Goal: Contribute content

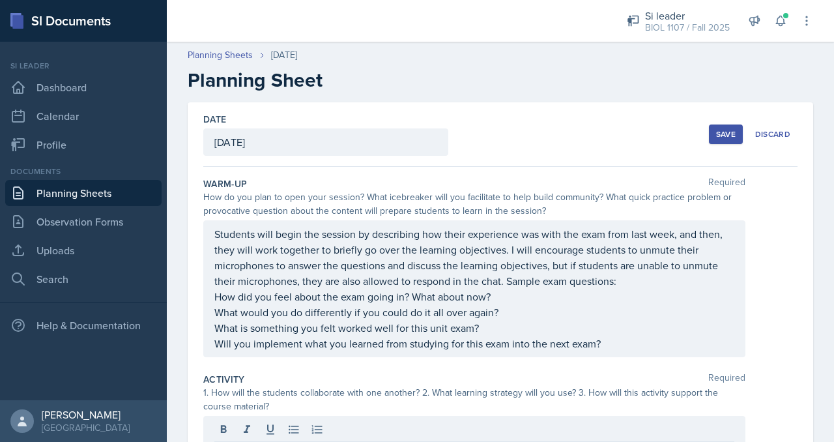
scroll to position [216, 0]
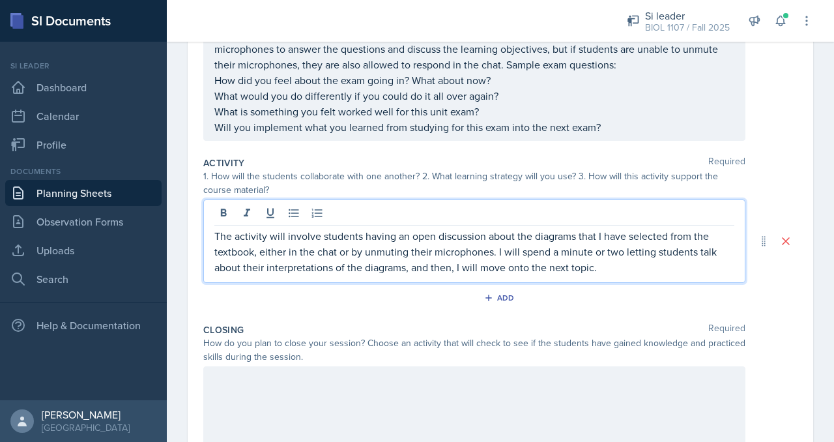
click at [517, 267] on p "The activity will involve students having an open discussion about the diagrams…" at bounding box center [474, 251] width 520 height 47
click at [603, 265] on p "The activity will involve students having an open discussion about the diagrams…" at bounding box center [474, 251] width 520 height 47
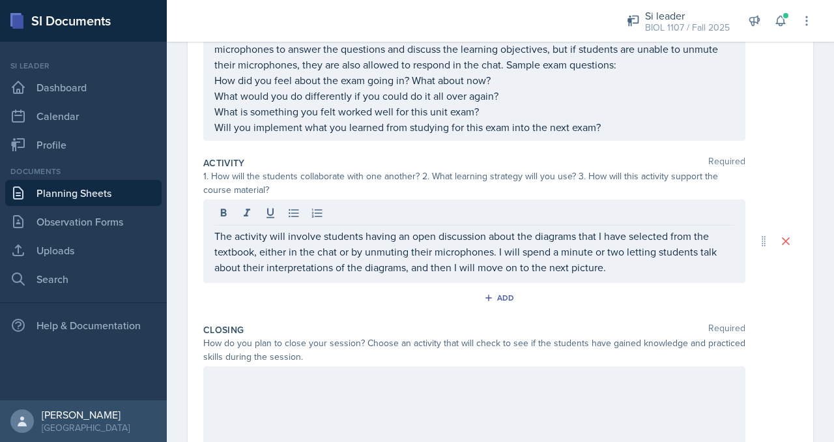
click at [645, 279] on div "The activity will involve students having an open discussion about the diagrams…" at bounding box center [474, 240] width 542 height 83
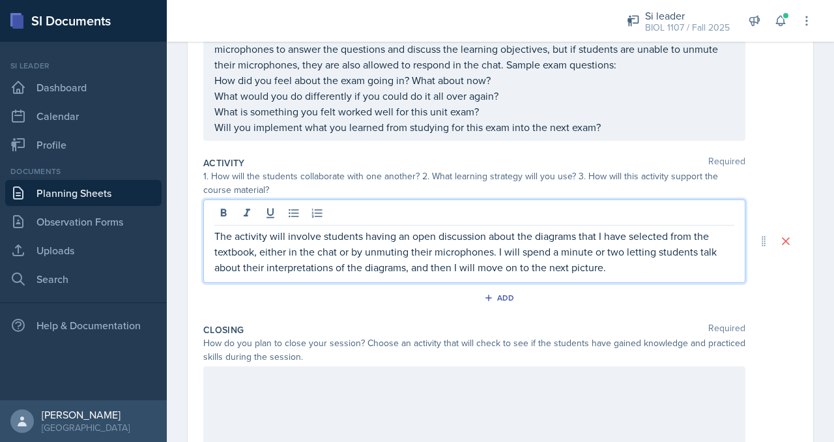
click at [635, 263] on p "The activity will involve students having an open discussion about the diagrams…" at bounding box center [474, 251] width 520 height 47
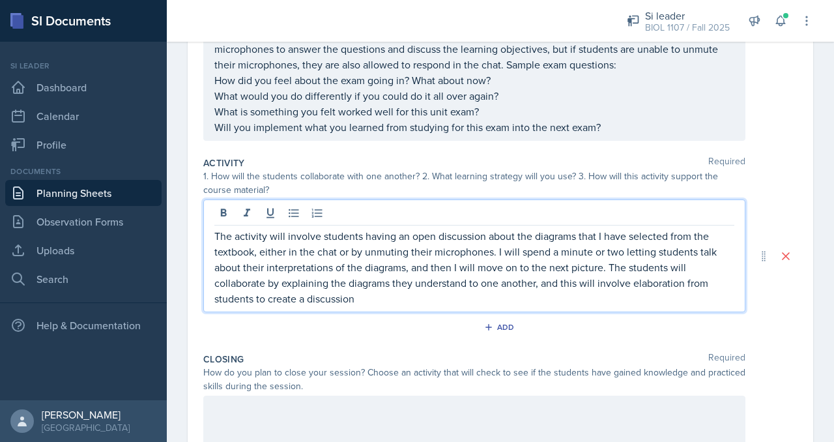
click at [579, 299] on p "The activity will involve students having an open discussion about the diagrams…" at bounding box center [474, 267] width 520 height 78
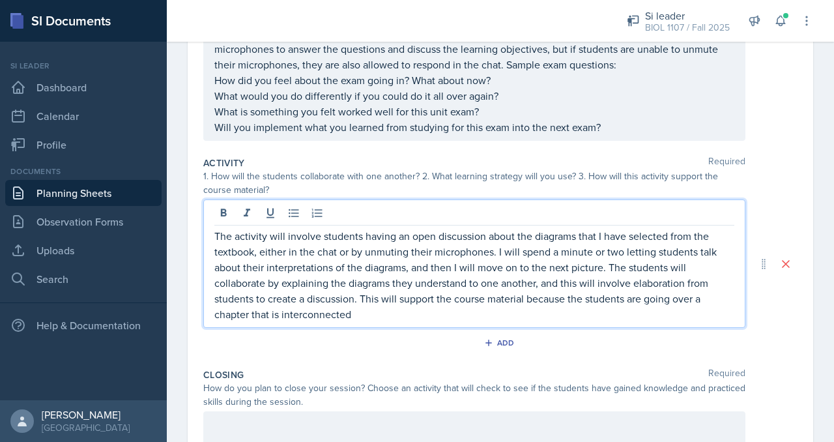
click at [278, 314] on p "The activity will involve students having an open discussion about the diagrams…" at bounding box center [474, 275] width 520 height 94
click at [404, 315] on p "The activity will involve students having an open discussion about the diagrams…" at bounding box center [474, 275] width 520 height 94
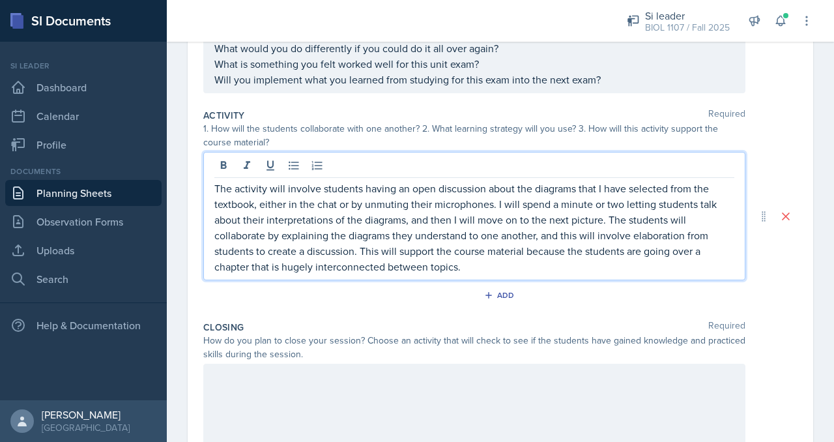
scroll to position [265, 0]
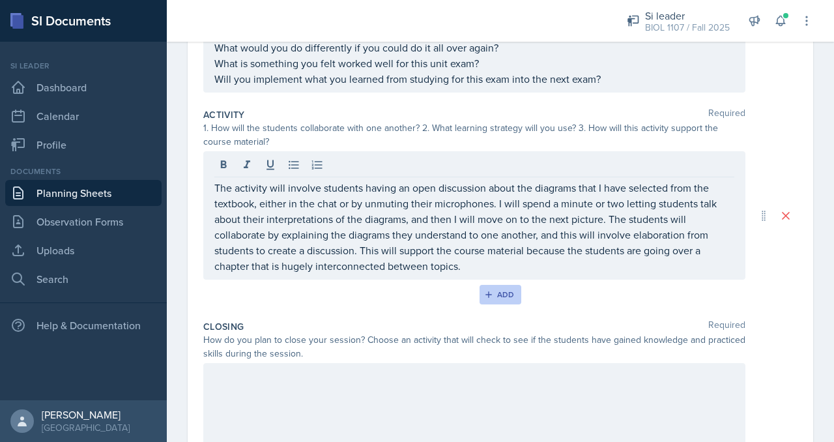
click at [503, 289] on div "Add" at bounding box center [501, 294] width 28 height 10
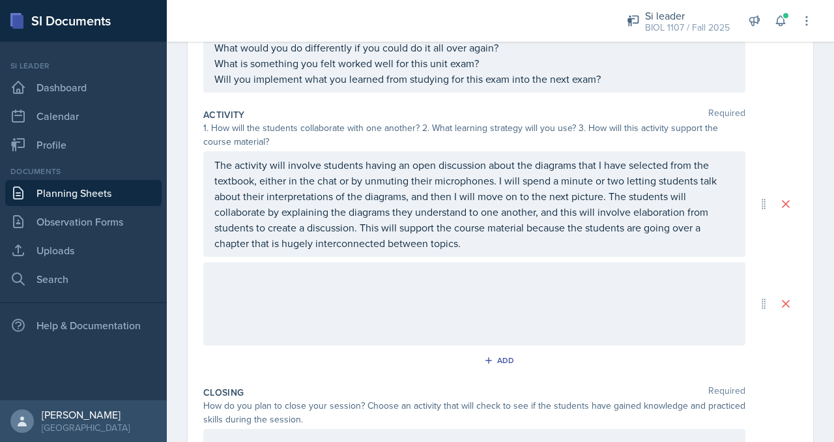
click at [501, 288] on div at bounding box center [474, 303] width 542 height 83
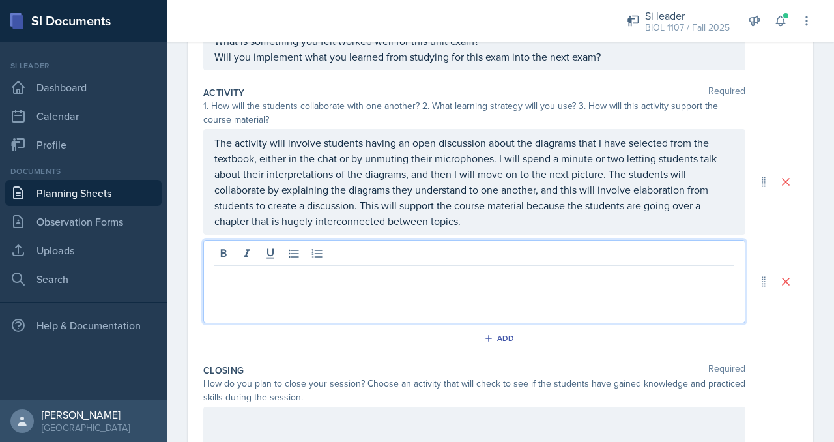
scroll to position [310, 0]
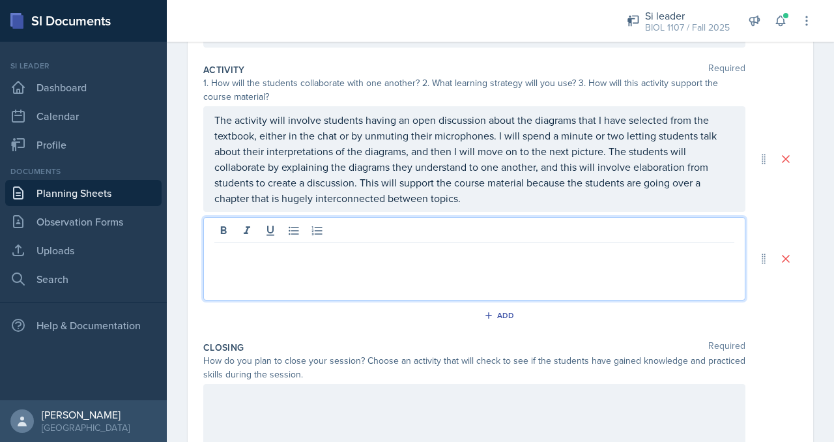
click at [476, 206] on p "The activity will involve students having an open discussion about the diagrams…" at bounding box center [474, 159] width 520 height 94
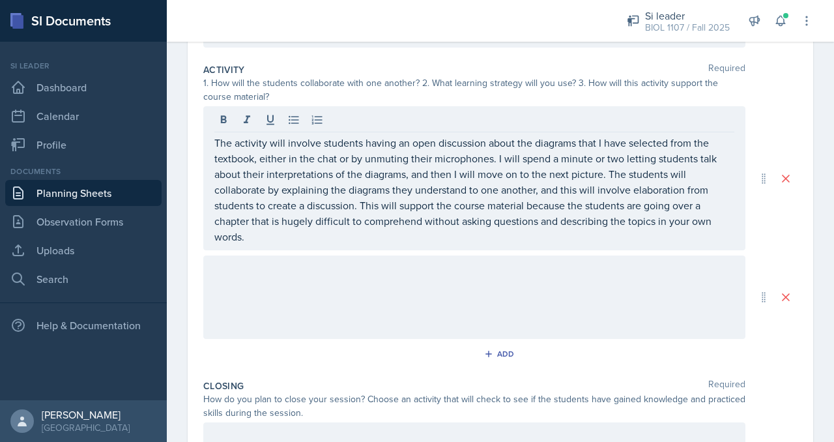
click at [465, 289] on div at bounding box center [474, 297] width 542 height 83
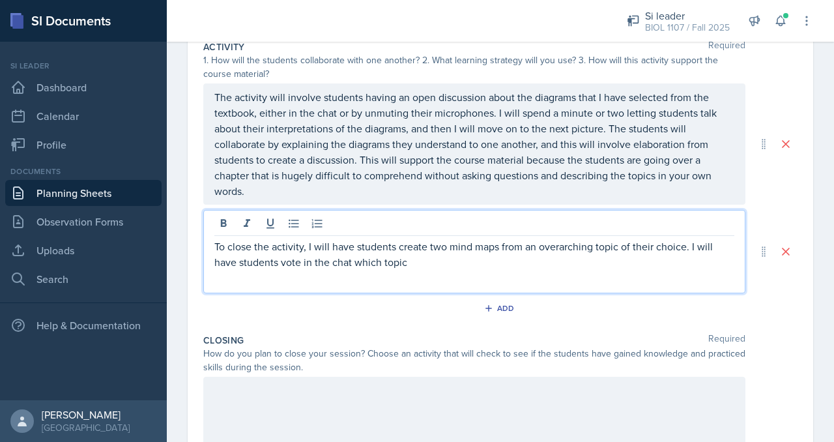
click at [294, 259] on p "To close the activity, I will have students create two mind maps from an overar…" at bounding box center [474, 254] width 520 height 31
click at [432, 259] on p "To close the activity, I will have students create two mind maps from an overar…" at bounding box center [474, 254] width 520 height 31
click at [426, 262] on p "To close the activity, I will have students create two mind maps from an overar…" at bounding box center [474, 254] width 520 height 31
click at [418, 263] on p "To close the activity, I will have students create two mind maps from an overar…" at bounding box center [474, 254] width 520 height 31
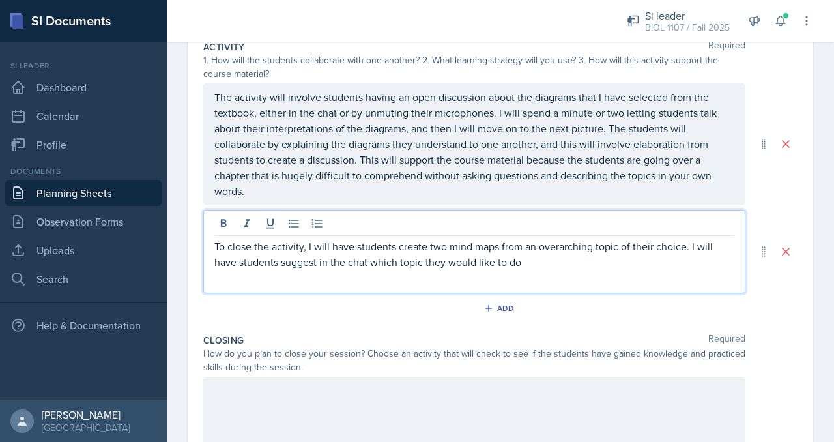
click at [423, 263] on p "To close the activity, I will have students create two mind maps from an overar…" at bounding box center [474, 254] width 520 height 31
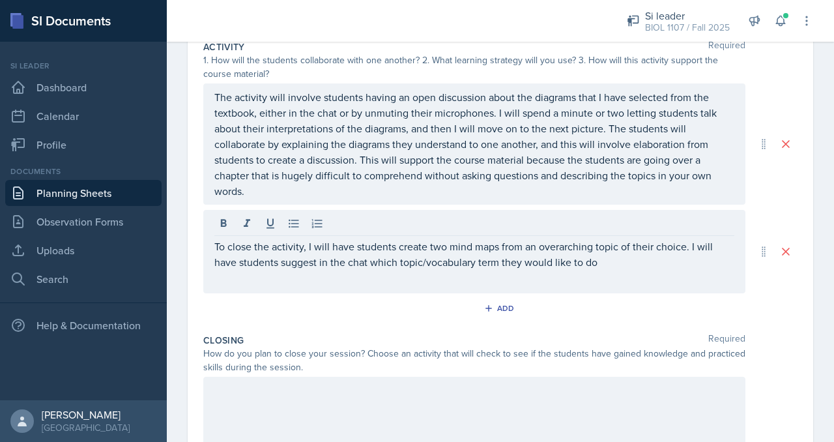
click at [628, 268] on div "To close the activity, I will have students create two mind maps from an overar…" at bounding box center [474, 251] width 542 height 83
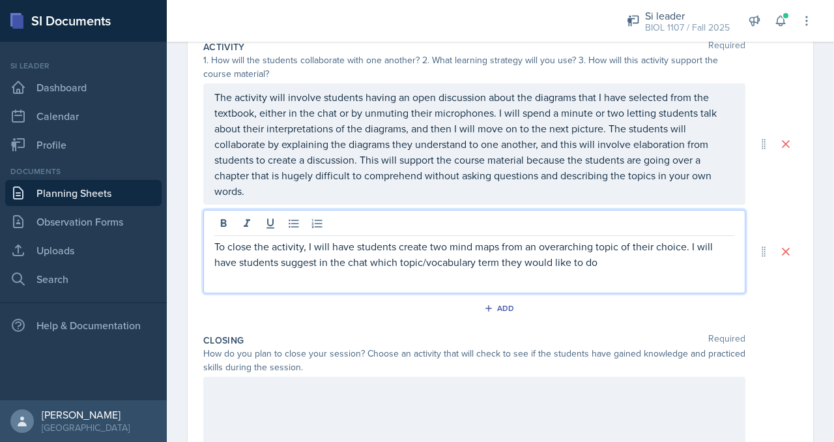
click at [628, 268] on div "To close the activity, I will have students create two mind maps from an overar…" at bounding box center [474, 251] width 542 height 83
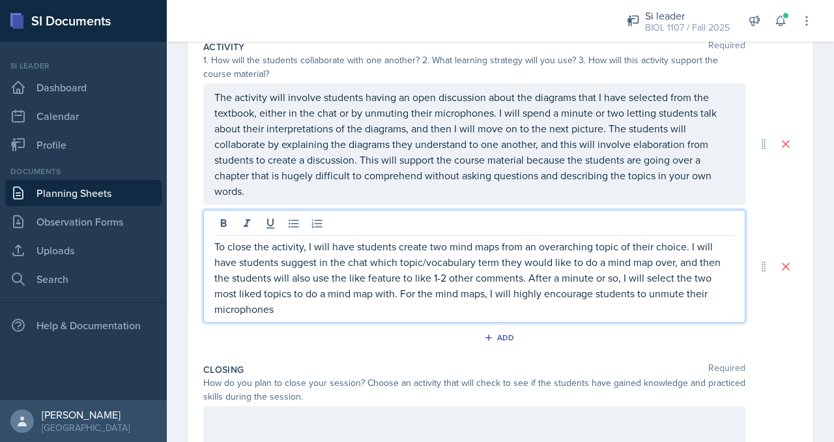
click at [461, 306] on p "To close the activity, I will have students create two mind maps from an overar…" at bounding box center [474, 278] width 520 height 78
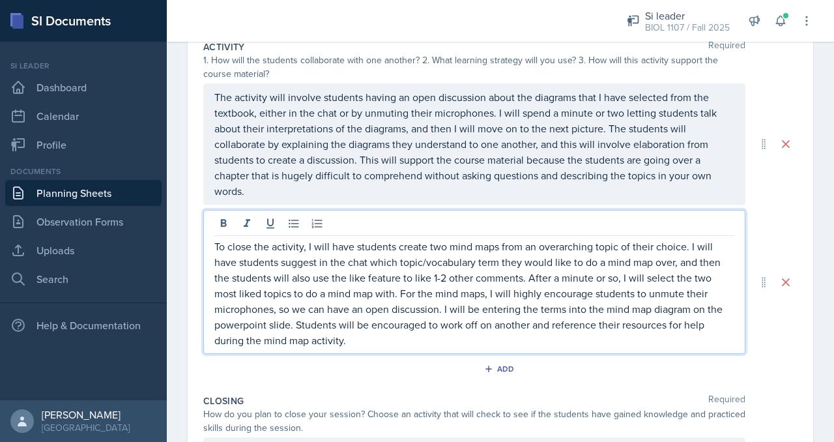
scroll to position [338, 0]
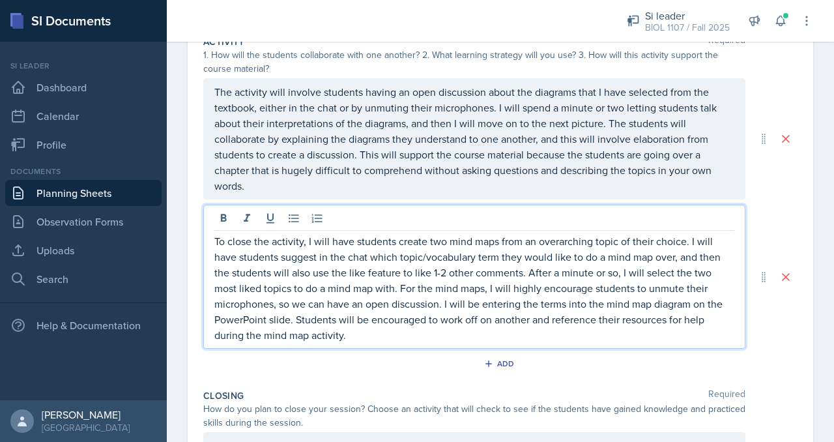
click at [418, 340] on p "To close the activity, I will have students create two mind maps from an overar…" at bounding box center [474, 288] width 520 height 110
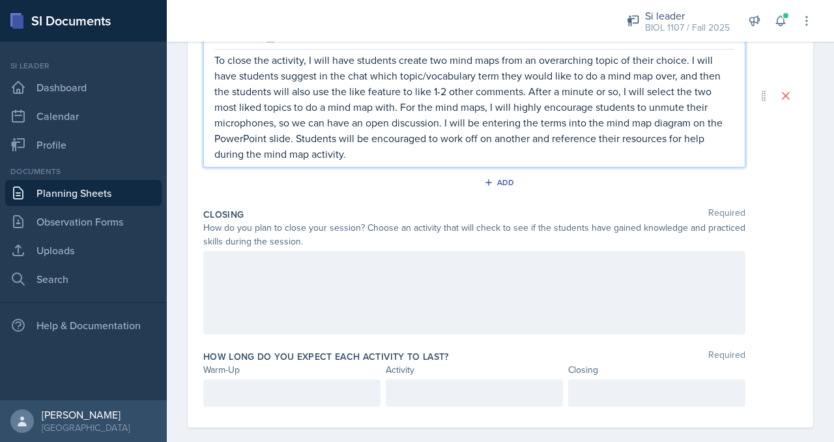
click at [403, 272] on p at bounding box center [474, 265] width 520 height 16
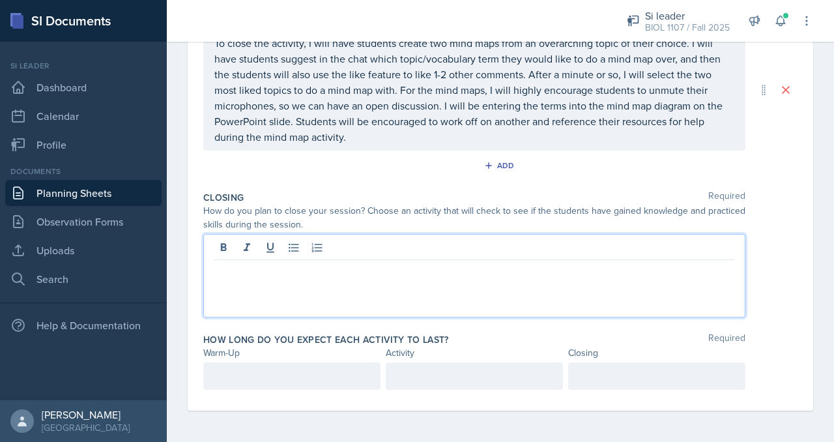
scroll to position [497, 0]
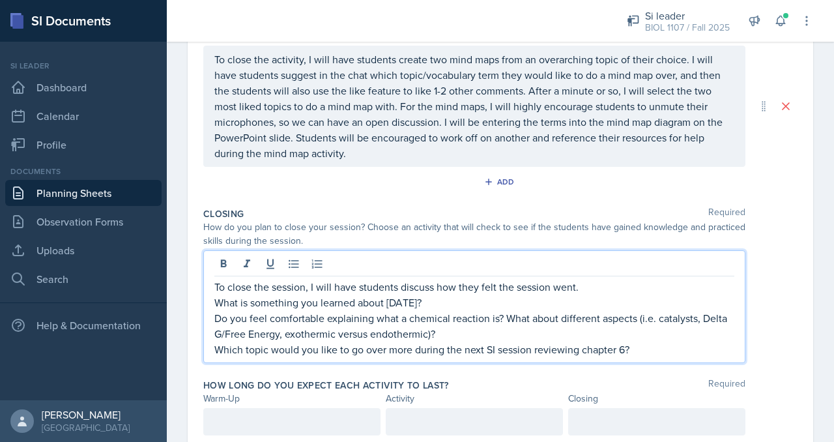
click at [622, 284] on p "To close the session, I will have students discuss how they felt the session we…" at bounding box center [474, 287] width 520 height 16
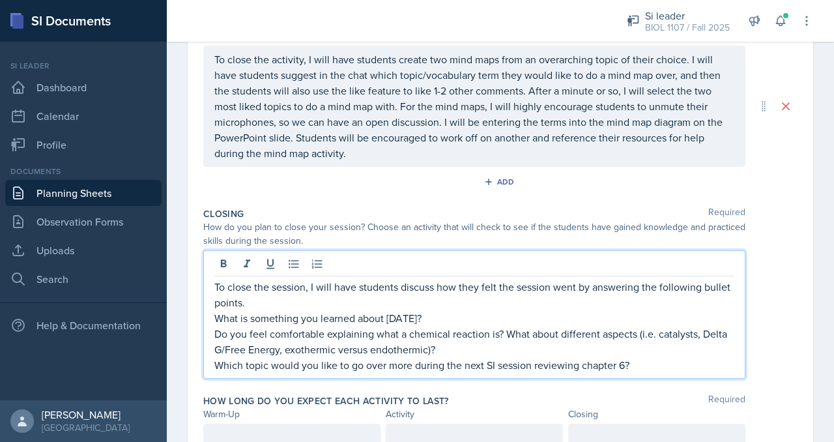
scroll to position [554, 0]
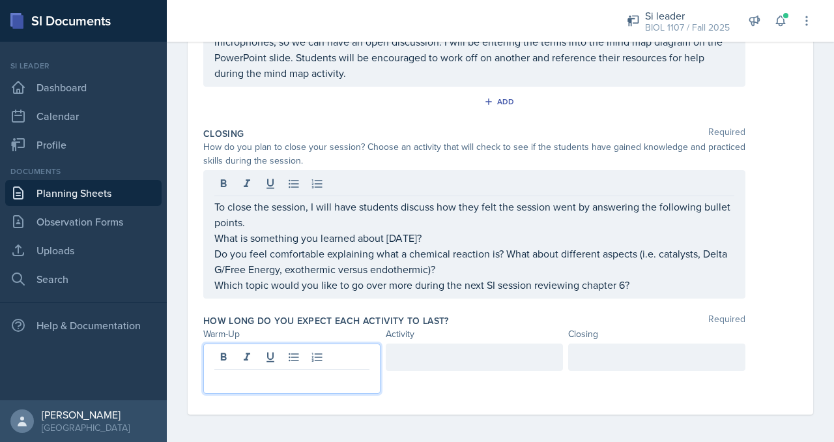
click at [319, 372] on p at bounding box center [291, 380] width 155 height 16
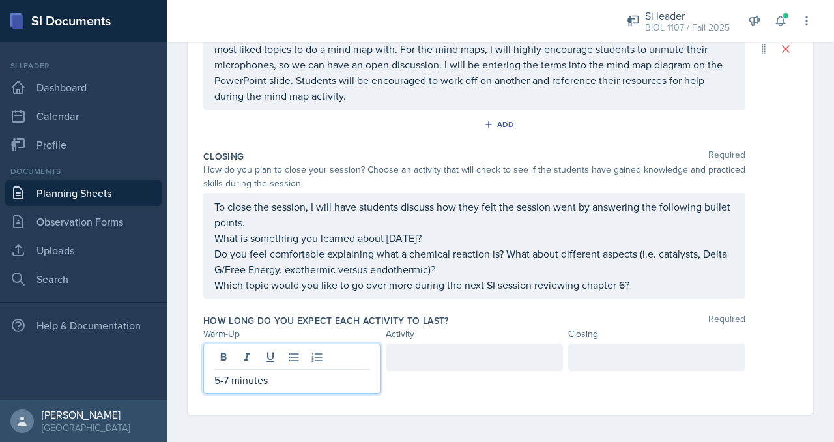
click at [420, 351] on div at bounding box center [474, 357] width 177 height 27
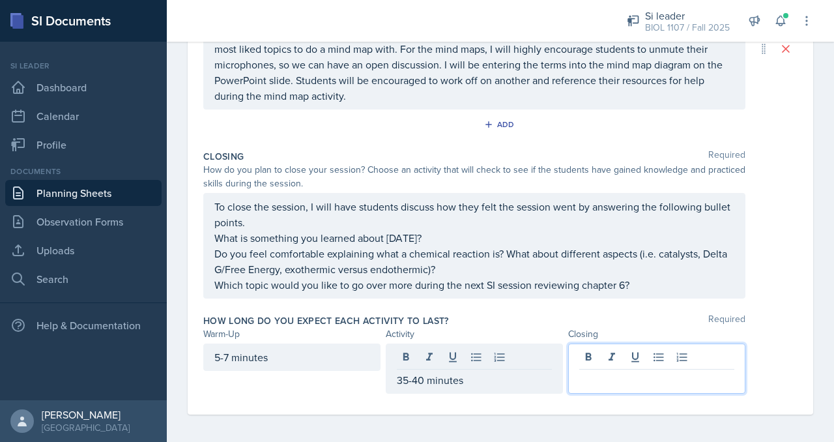
click at [597, 353] on div at bounding box center [656, 369] width 177 height 50
click at [651, 402] on div "Warm-Up Required How do you plan to open your session? What icebreaker will you…" at bounding box center [500, 14] width 594 height 802
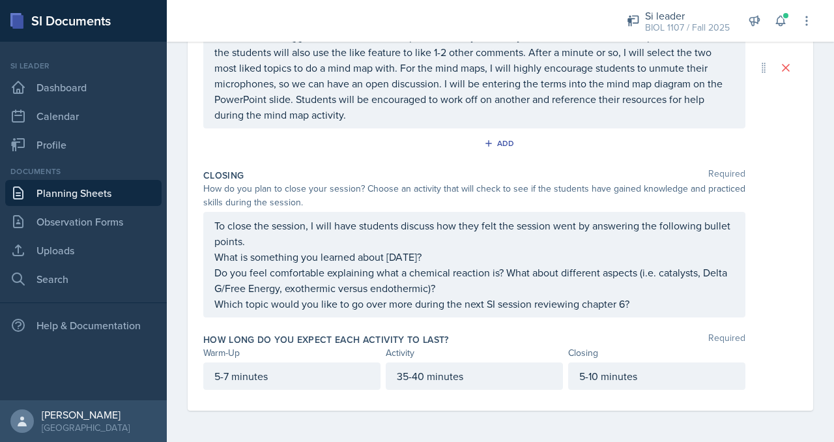
scroll to position [532, 0]
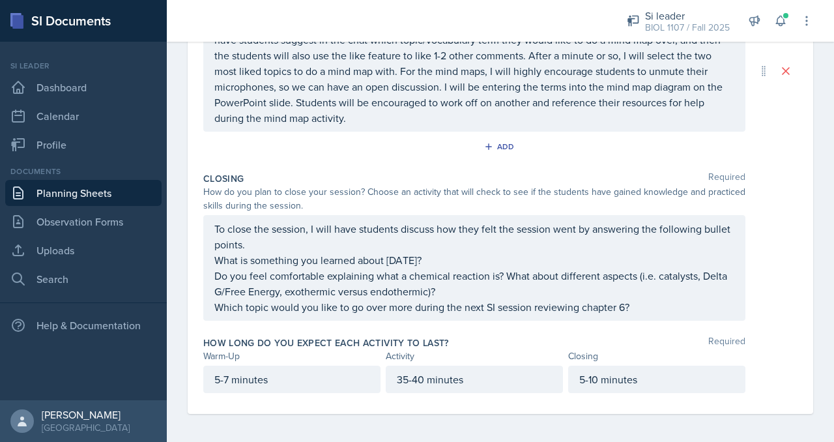
click at [776, 331] on div "How long do you expect each activity to last? Required Warm-Up Activity Closing…" at bounding box center [500, 367] width 594 height 72
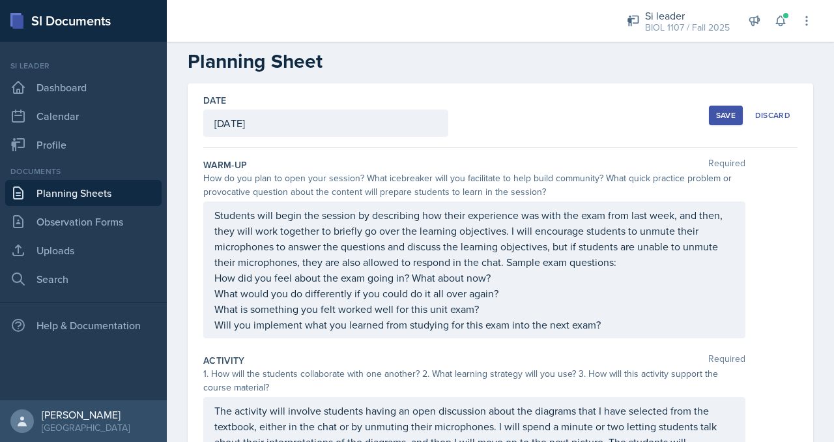
scroll to position [0, 0]
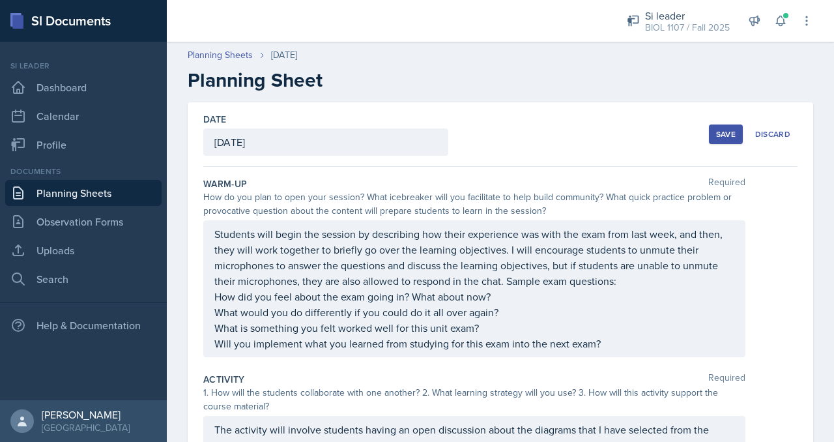
click at [716, 129] on div "Save" at bounding box center [726, 134] width 20 height 10
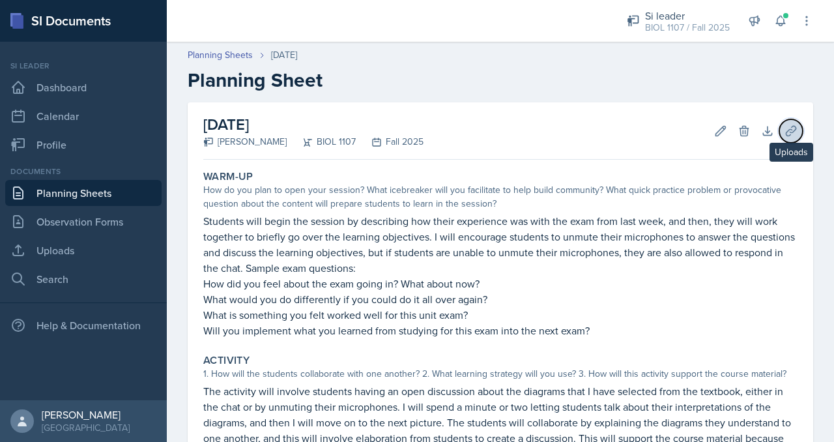
click at [780, 136] on button "Uploads" at bounding box center [791, 130] width 23 height 23
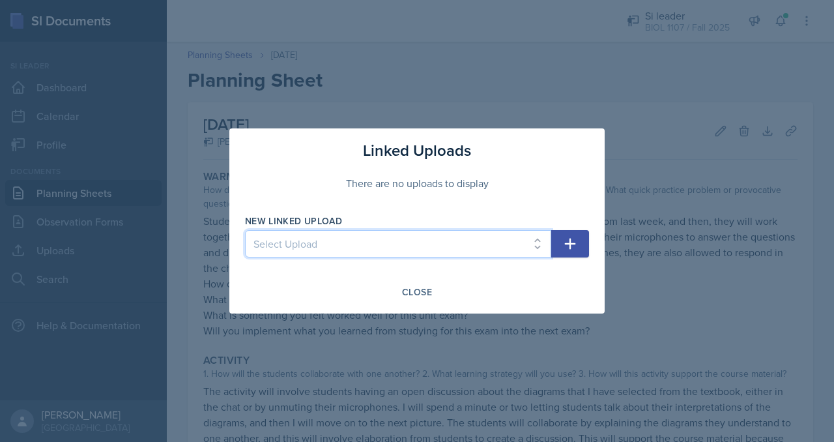
click at [427, 241] on select "Select Upload 8/25 8/28 9/4 9/11 9/15" at bounding box center [398, 243] width 306 height 27
click at [456, 126] on div at bounding box center [417, 221] width 834 height 442
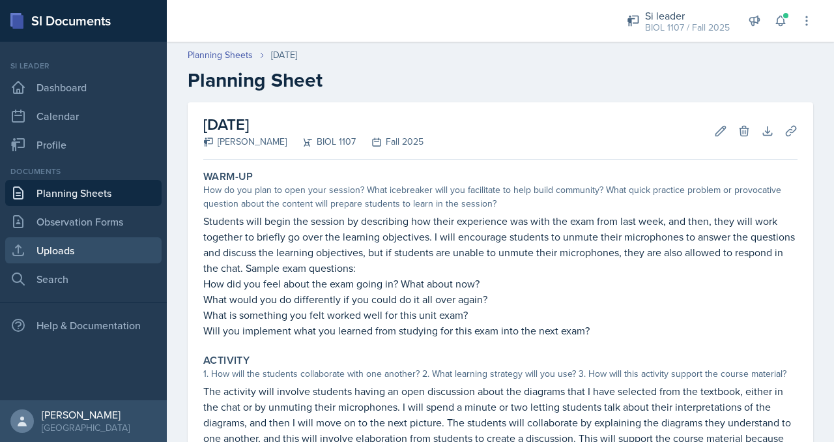
click at [85, 257] on link "Uploads" at bounding box center [83, 250] width 156 height 26
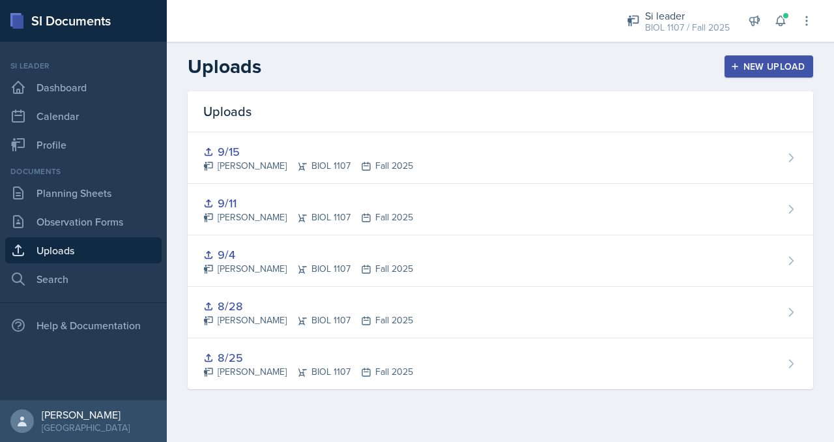
click at [727, 68] on button "New Upload" at bounding box center [769, 66] width 89 height 22
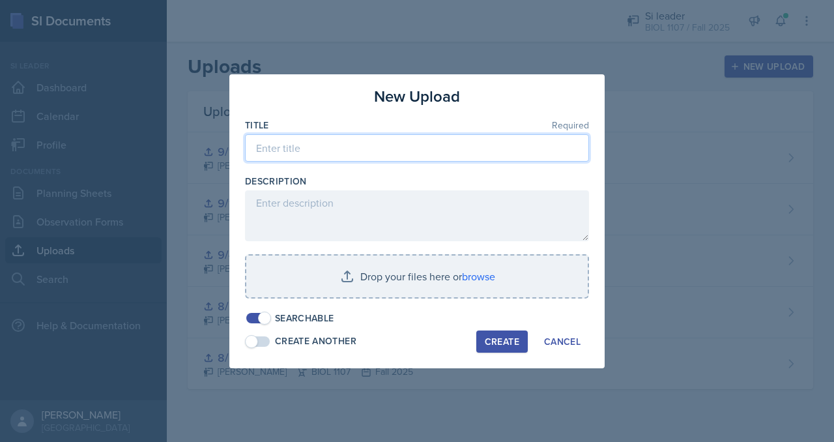
click at [339, 153] on input at bounding box center [417, 147] width 344 height 27
type input "O"
type input "Powerpoint"
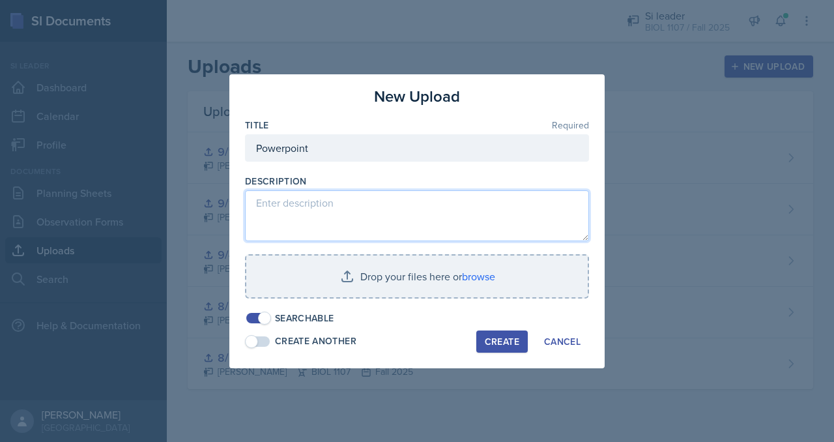
click at [321, 223] on textarea at bounding box center [417, 215] width 344 height 51
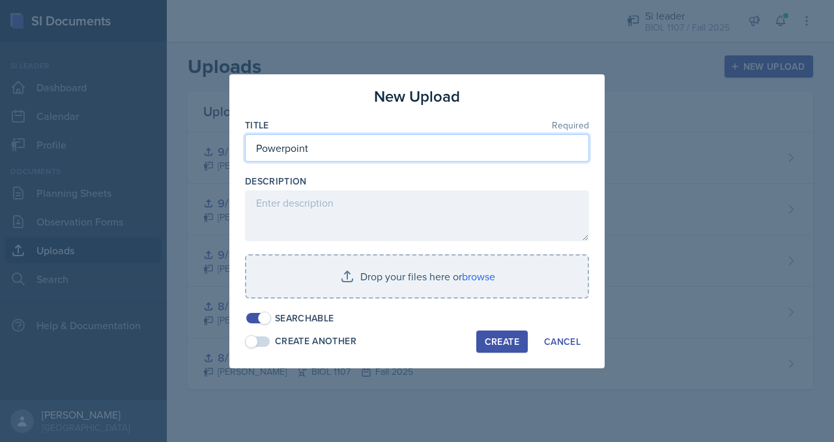
click at [318, 153] on input "Powerpoint" at bounding box center [417, 147] width 344 height 27
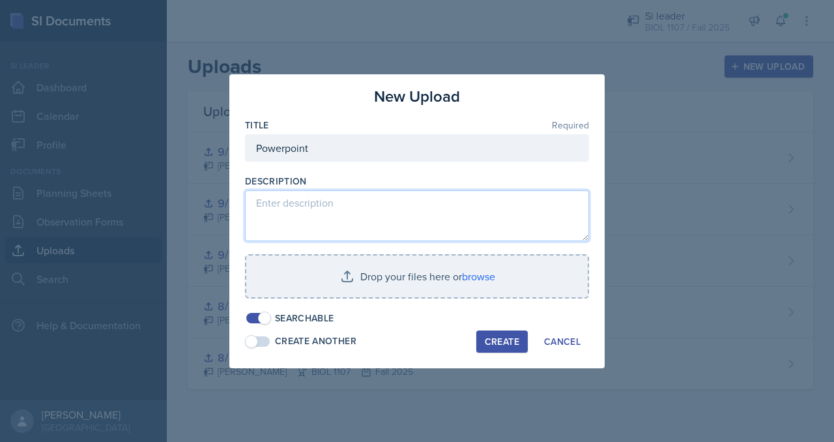
click at [310, 216] on textarea at bounding box center [417, 215] width 344 height 51
paste textarea "Powerpoint"
type textarea "Powerpoint"
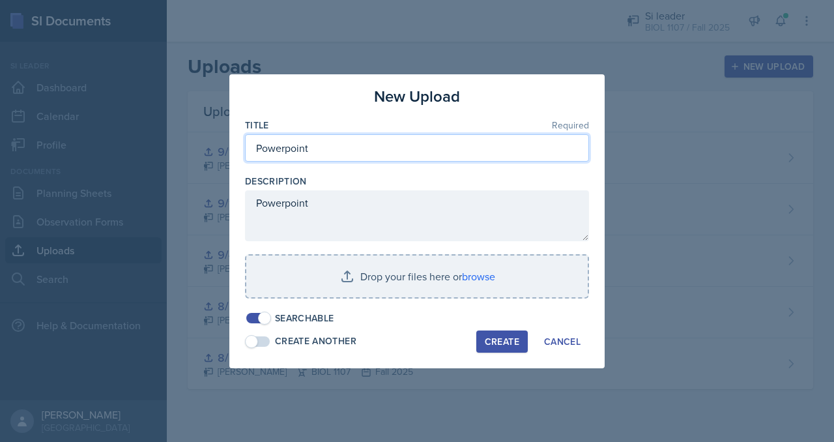
click at [315, 149] on input "Powerpoint" at bounding box center [417, 147] width 344 height 27
type input "P"
type input "9/22"
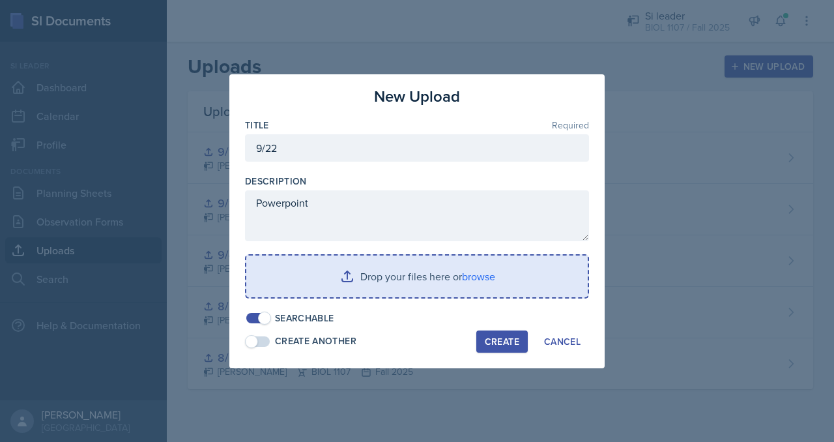
click at [388, 276] on input "file" at bounding box center [417, 277] width 342 height 42
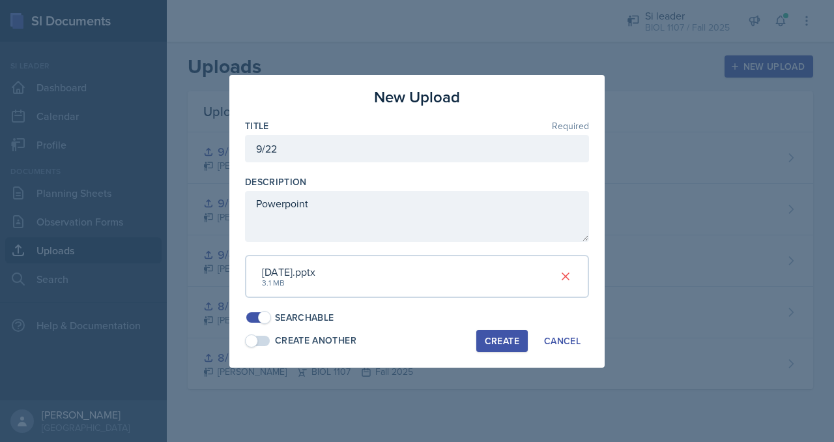
click at [505, 340] on div "Create" at bounding box center [502, 341] width 35 height 10
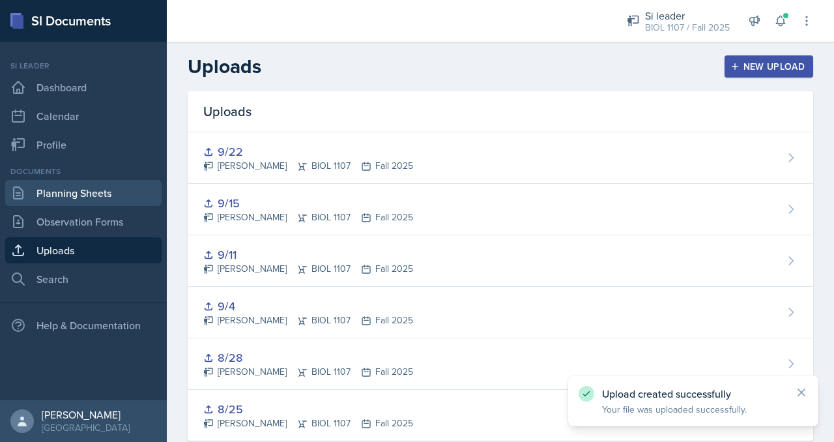
click at [115, 187] on link "Planning Sheets" at bounding box center [83, 193] width 156 height 26
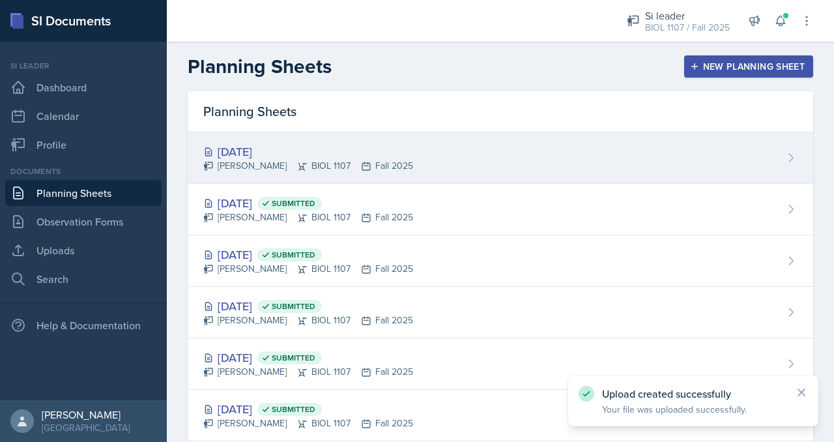
click at [360, 177] on div "[DATE] [PERSON_NAME] BIOL 1107 Fall 2025" at bounding box center [501, 157] width 626 height 51
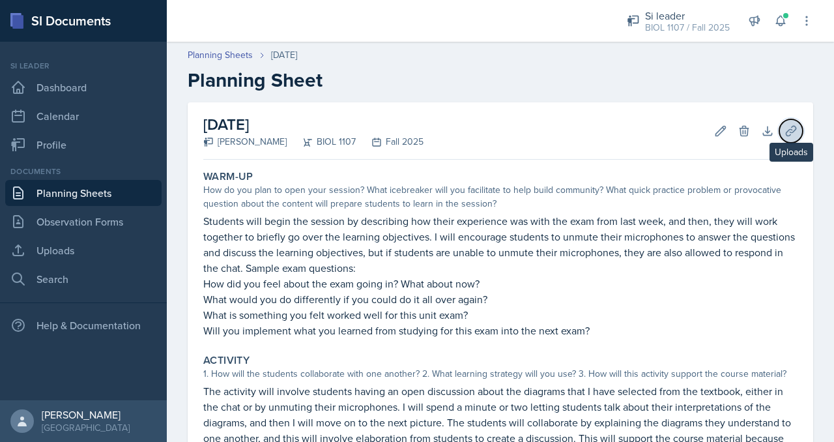
click at [785, 132] on icon at bounding box center [791, 130] width 13 height 13
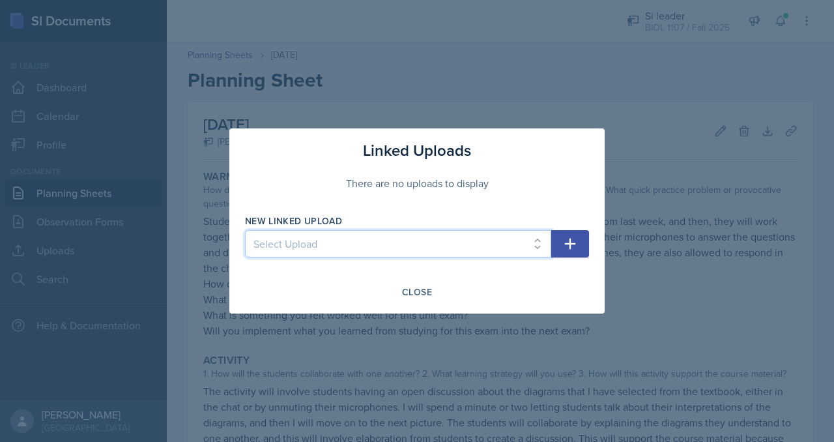
click at [502, 244] on select "Select Upload 8/25 8/28 9/4 9/11 9/15 9/22" at bounding box center [398, 243] width 306 height 27
select select "a6bf9415-2dbd-46a9-a7b9-2fc39c11e42d"
click at [245, 230] on select "Select Upload 8/25 8/28 9/4 9/11 9/15 9/22" at bounding box center [398, 243] width 306 height 27
click at [589, 254] on div "Linked Uploads There are no uploads to display New Linked Upload Select Upload …" at bounding box center [416, 220] width 375 height 185
click at [574, 250] on icon "button" at bounding box center [571, 244] width 16 height 16
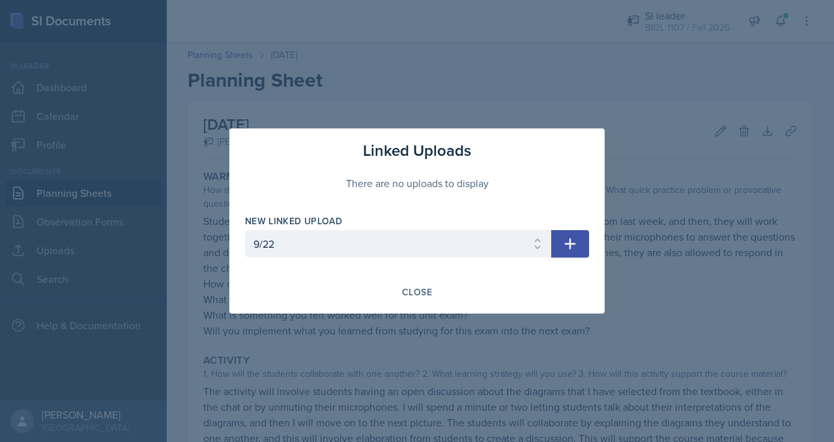
select select
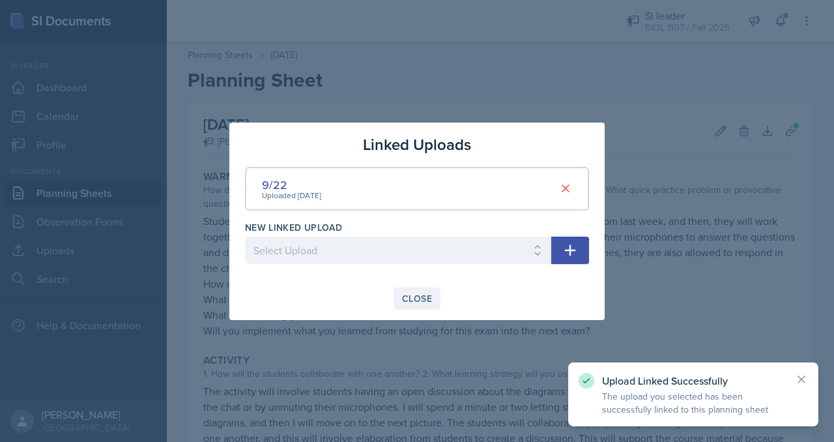
click at [413, 298] on div "Close" at bounding box center [417, 298] width 30 height 10
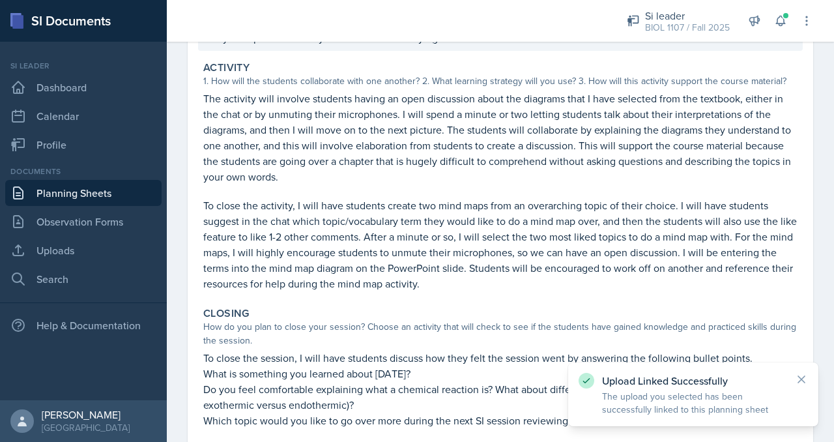
scroll to position [429, 0]
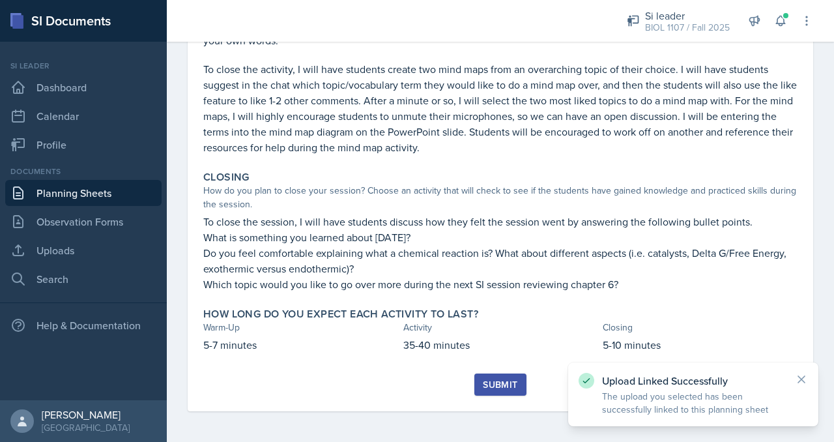
click at [485, 393] on button "Submit" at bounding box center [500, 384] width 51 height 22
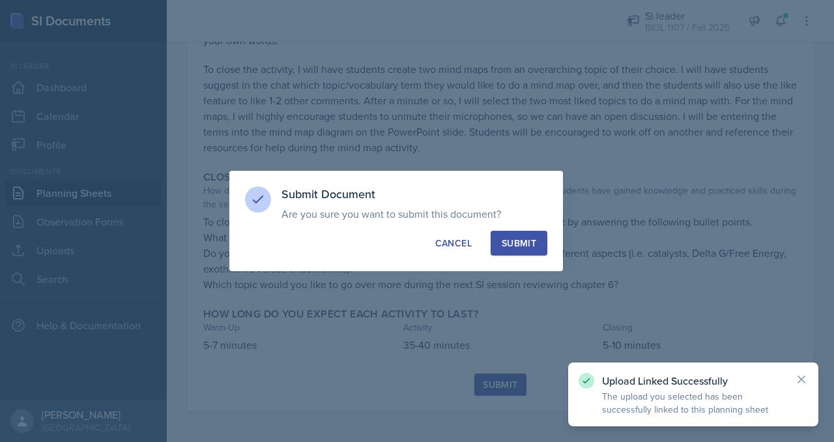
click at [548, 246] on div "Submit Document Are you sure you want to submit this document? This document wi…" at bounding box center [396, 221] width 334 height 100
click at [518, 242] on div "Submit" at bounding box center [519, 243] width 35 height 13
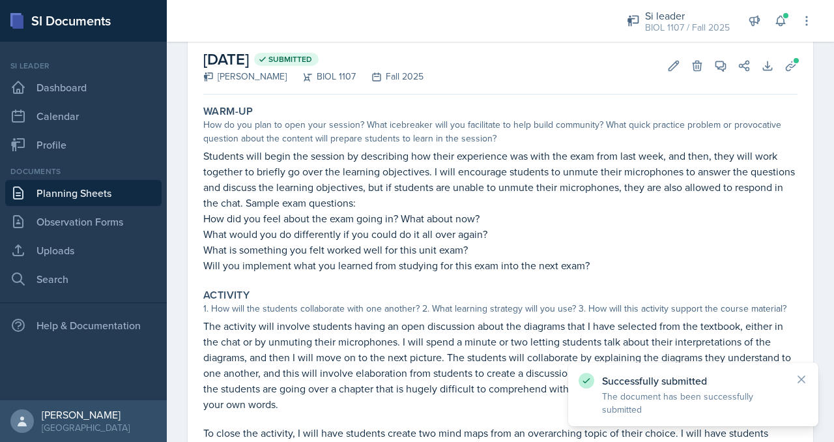
scroll to position [0, 0]
